Goal: Task Accomplishment & Management: Use online tool/utility

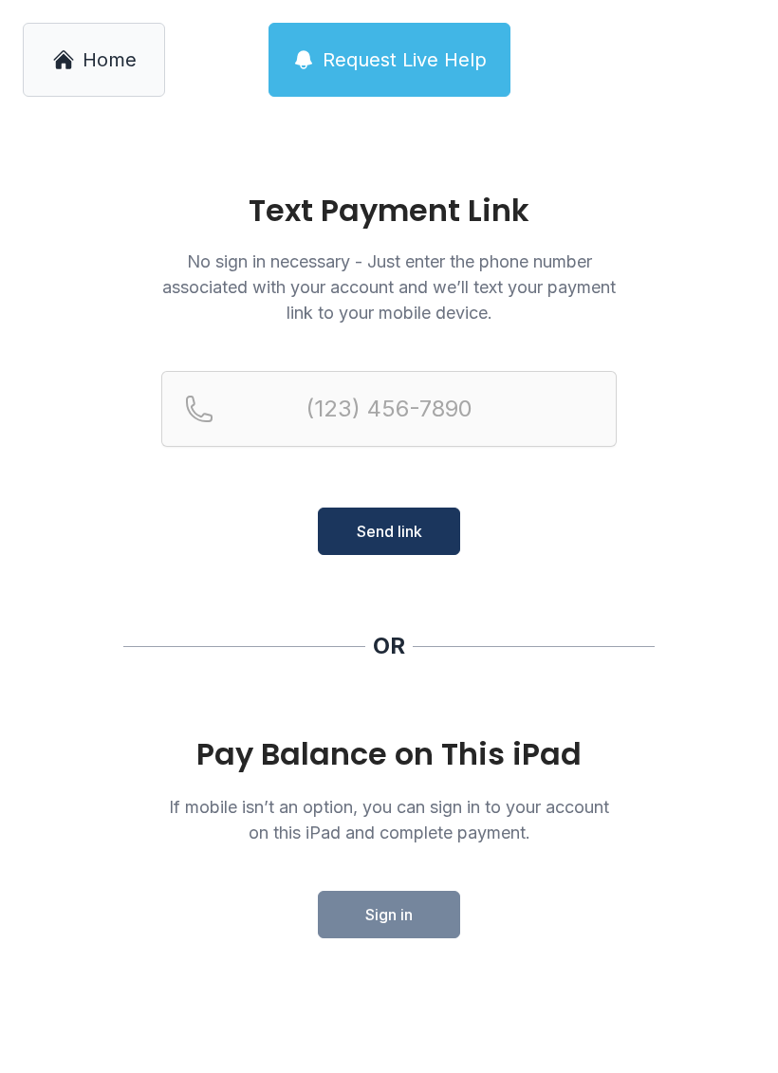
click at [119, 49] on span "Home" at bounding box center [110, 59] width 54 height 27
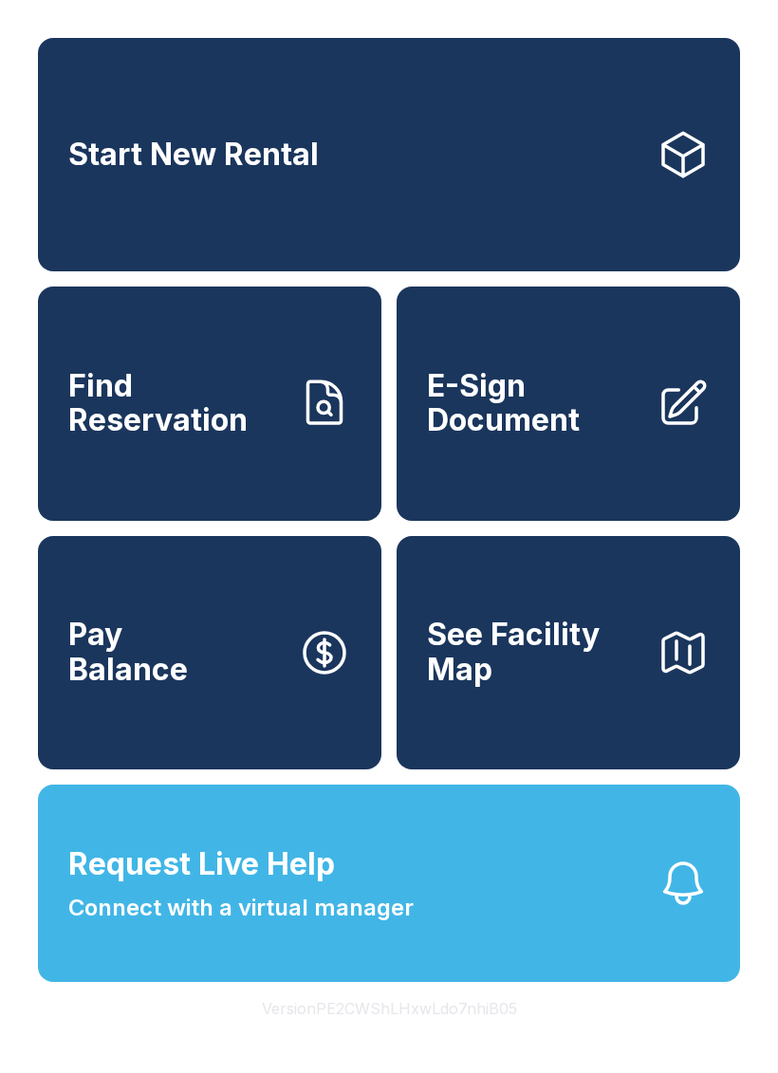
click at [473, 175] on link "Start New Rental" at bounding box center [389, 154] width 702 height 233
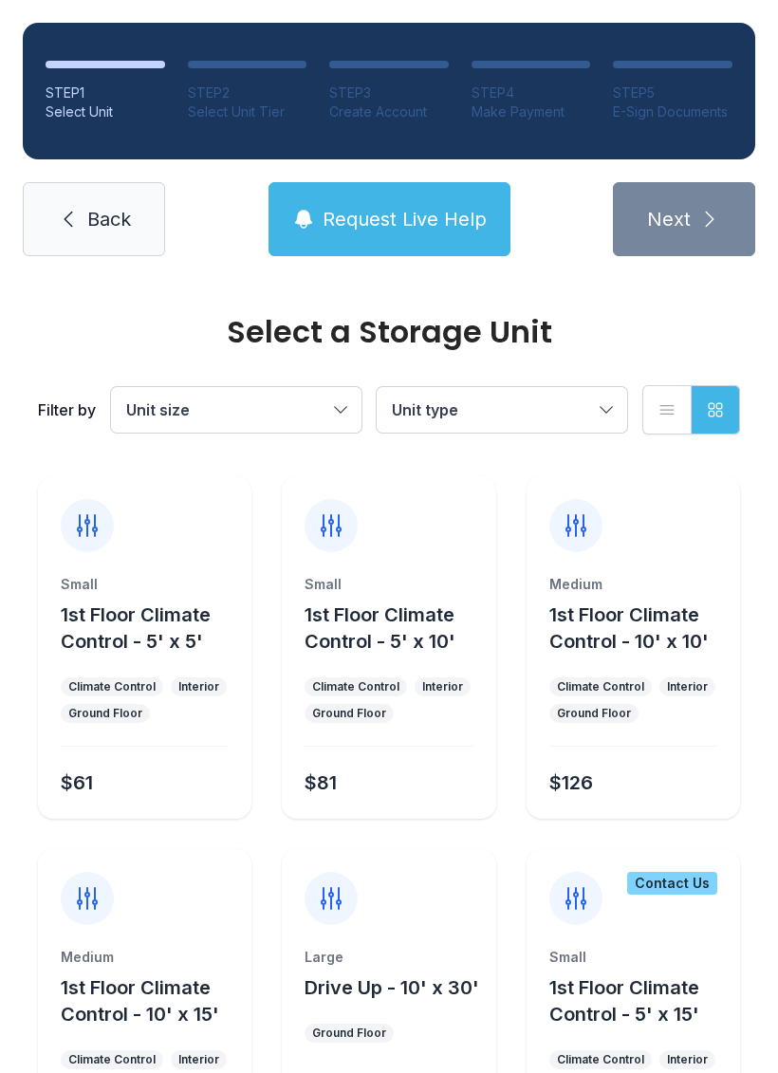
click at [58, 211] on icon at bounding box center [68, 219] width 23 height 23
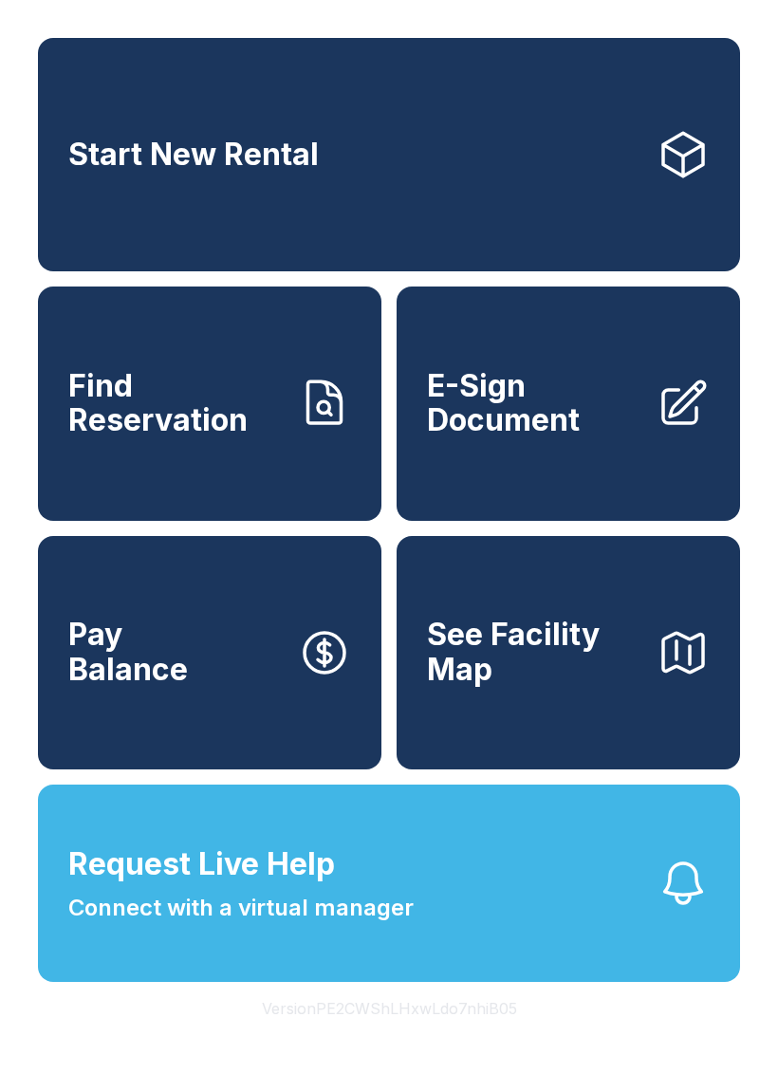
click at [548, 438] on span "E-Sign Document" at bounding box center [534, 403] width 214 height 69
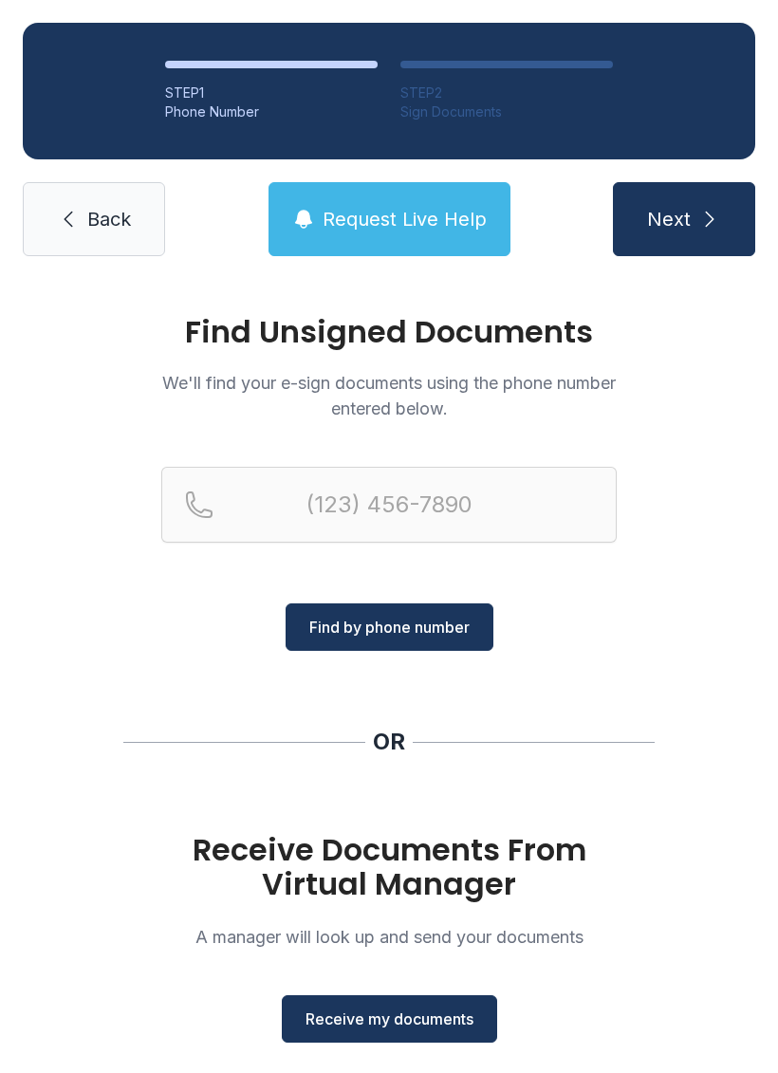
click at [105, 200] on link "Back" at bounding box center [94, 219] width 142 height 74
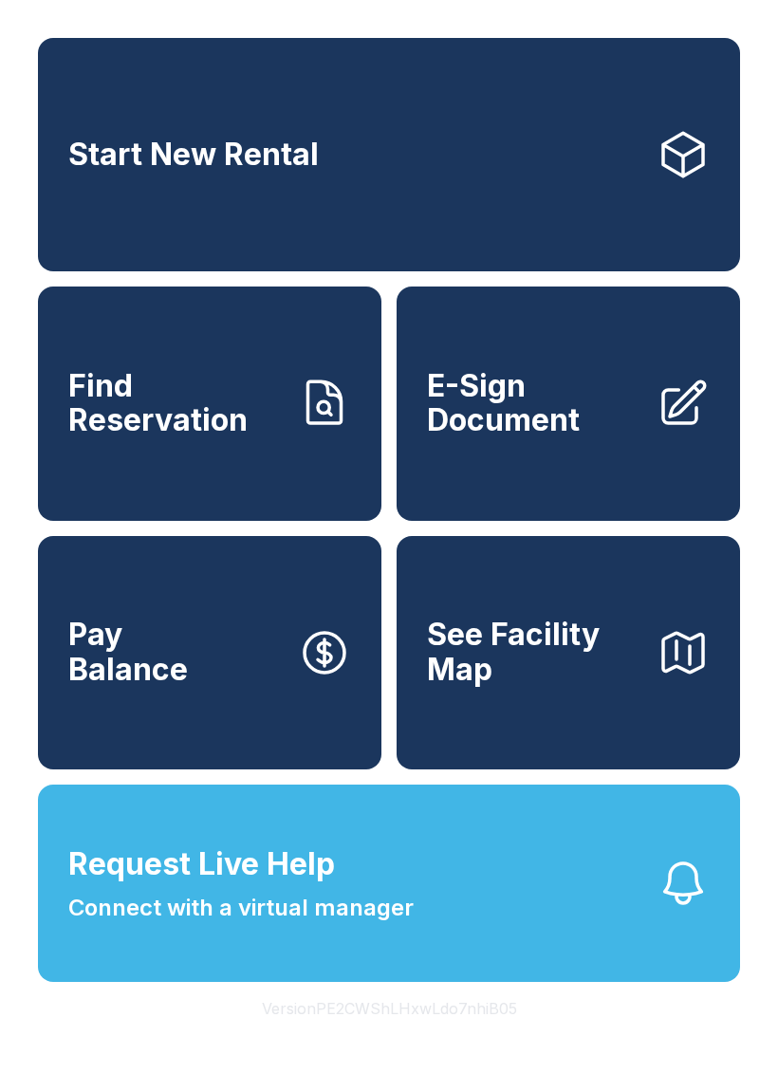
click at [214, 437] on span "Find Reservation" at bounding box center [175, 403] width 214 height 69
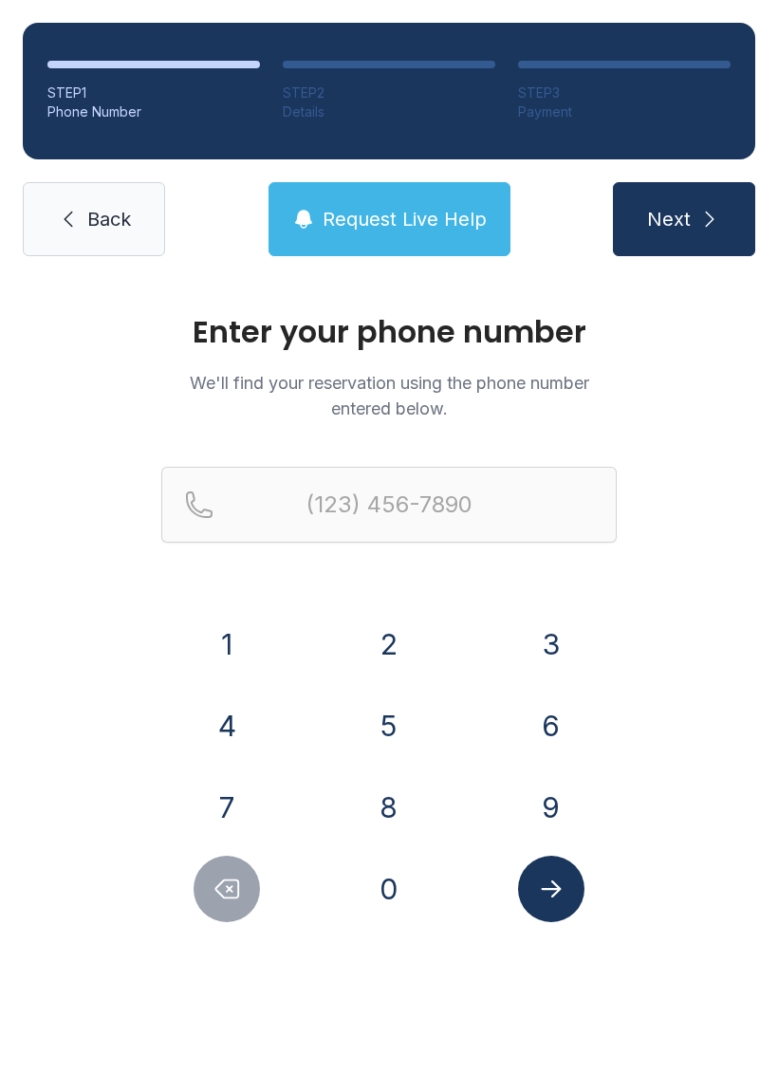
click at [107, 216] on span "Back" at bounding box center [109, 219] width 44 height 27
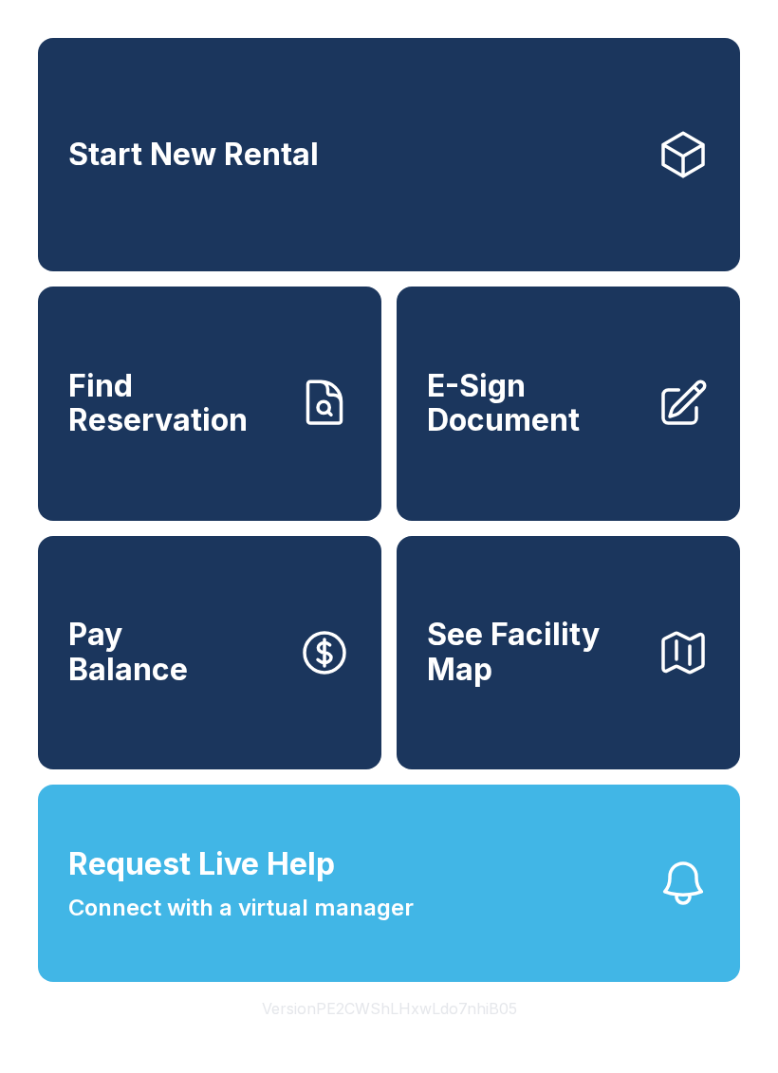
click at [598, 765] on button "See Facility Map" at bounding box center [567, 652] width 343 height 233
click at [357, 925] on span "Connect with a virtual manager" at bounding box center [240, 907] width 345 height 34
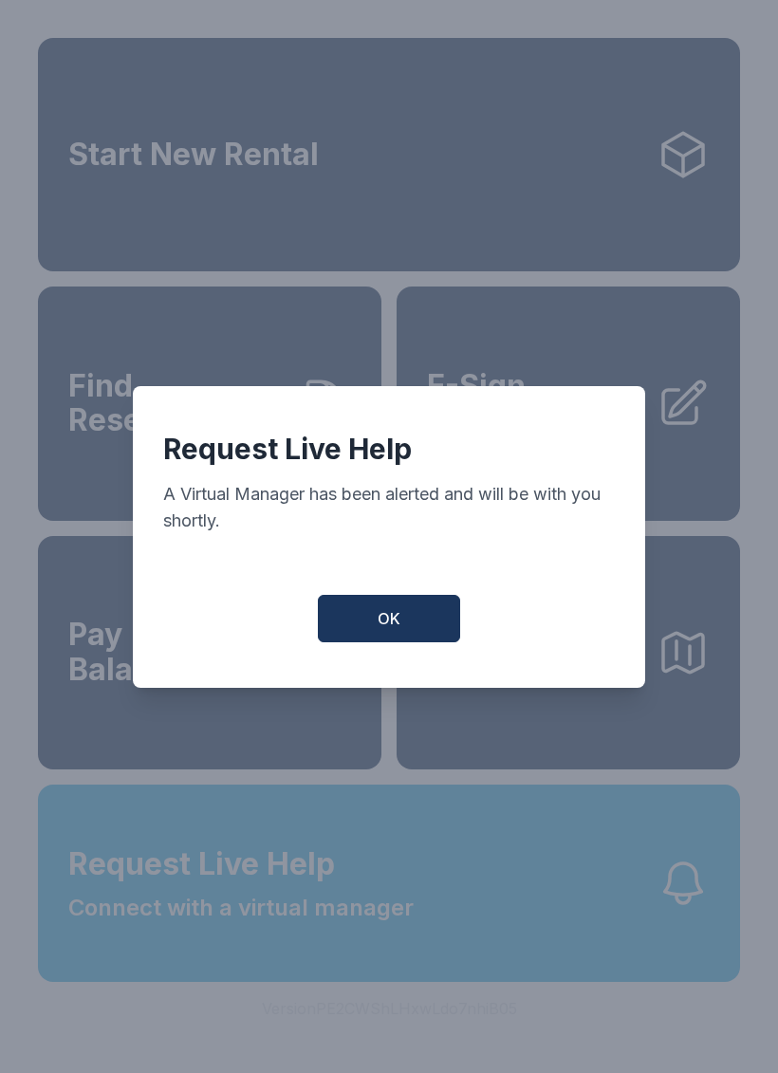
click at [382, 614] on button "OK" at bounding box center [389, 618] width 142 height 47
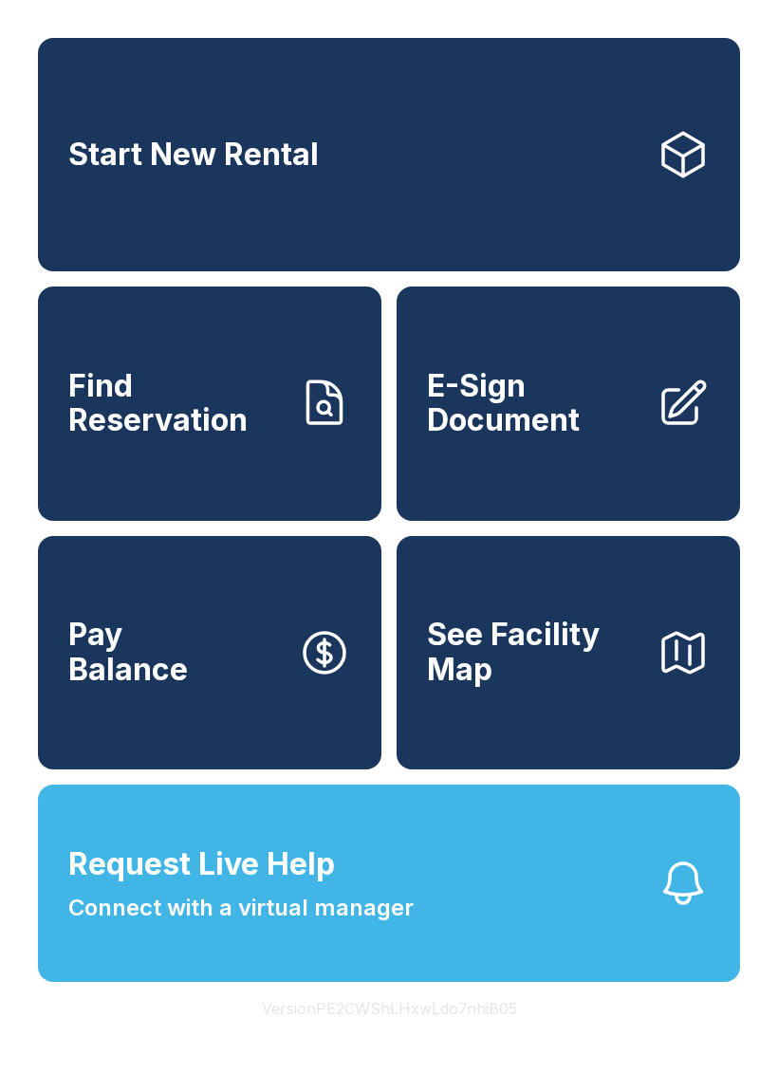
click at [688, 903] on icon "button" at bounding box center [683, 883] width 37 height 40
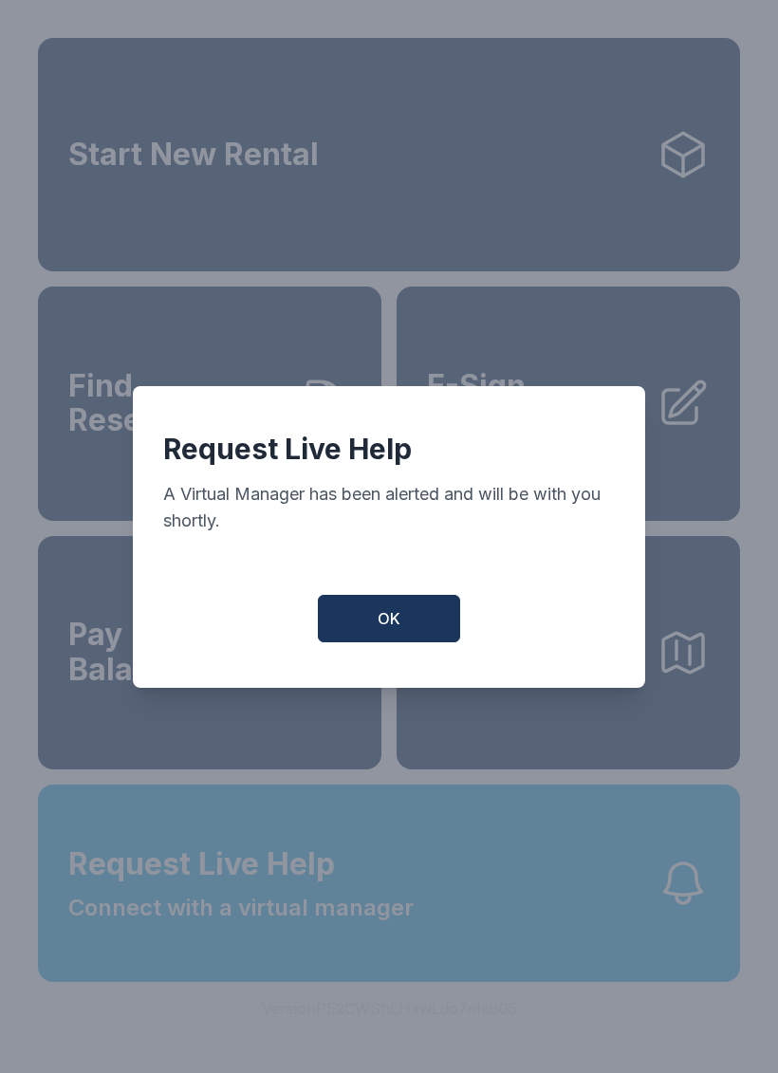
click at [435, 602] on div "Request Live Help A Virtual Manager has been alerted and will be with you short…" at bounding box center [389, 537] width 512 height 302
click at [414, 642] on button "OK" at bounding box center [389, 618] width 142 height 47
